Goal: Information Seeking & Learning: Learn about a topic

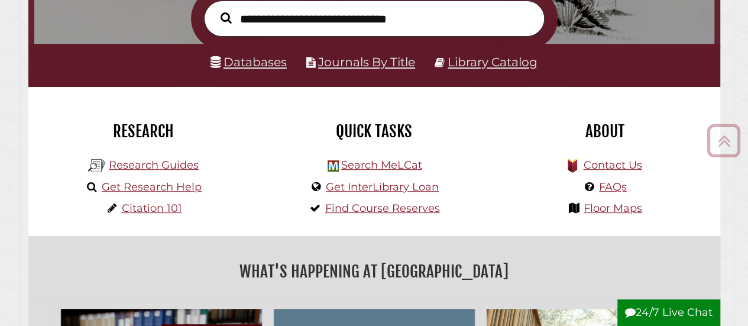
scroll to position [209, 0]
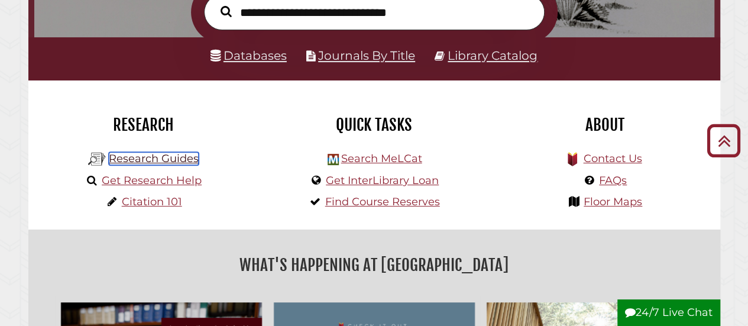
click at [173, 163] on link "Research Guides" at bounding box center [154, 158] width 90 height 13
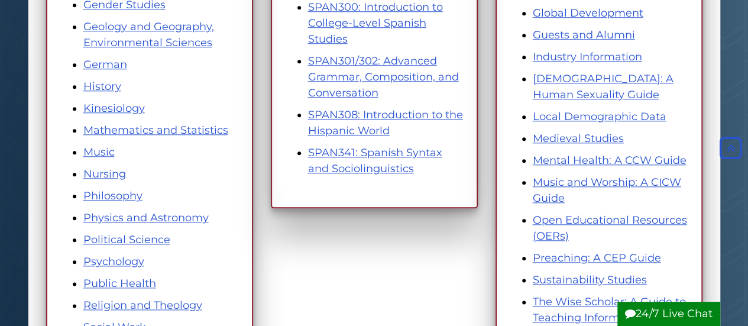
scroll to position [578, 0]
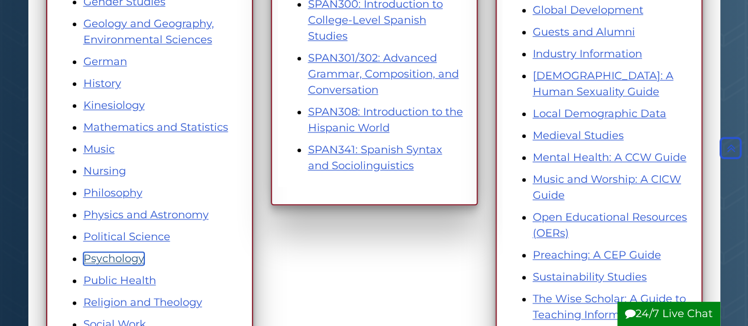
click at [131, 259] on link "Psychology" at bounding box center [113, 258] width 61 height 13
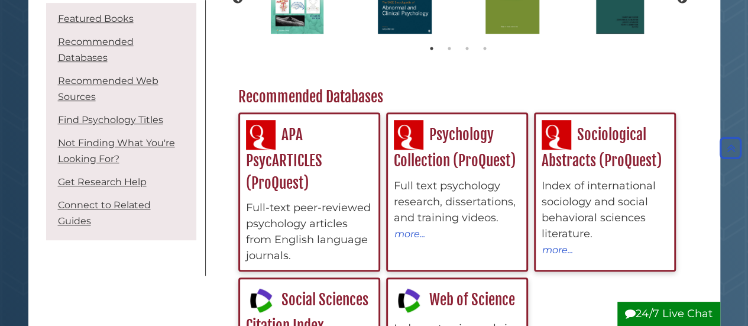
scroll to position [222, 0]
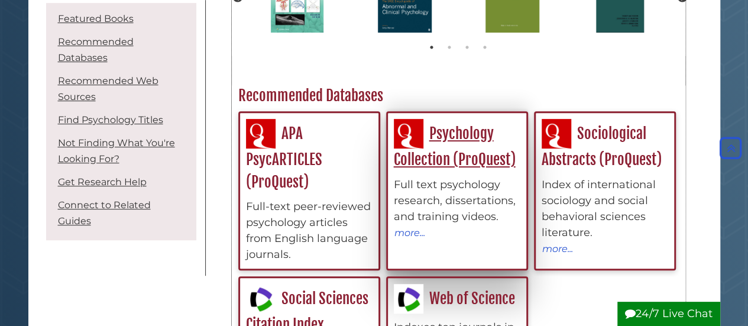
click at [445, 209] on div "Full text psychology research, dissertations, and training videos." at bounding box center [457, 201] width 127 height 48
